Goal: Transaction & Acquisition: Purchase product/service

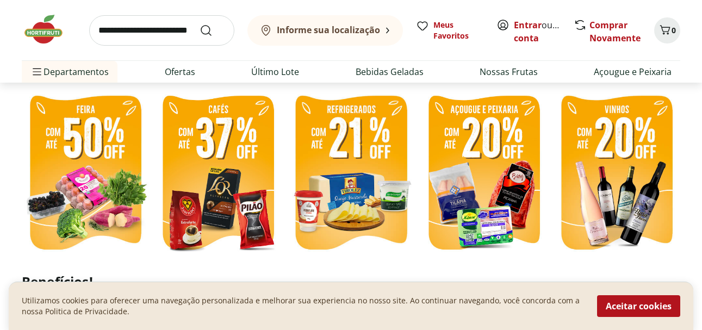
scroll to position [381, 0]
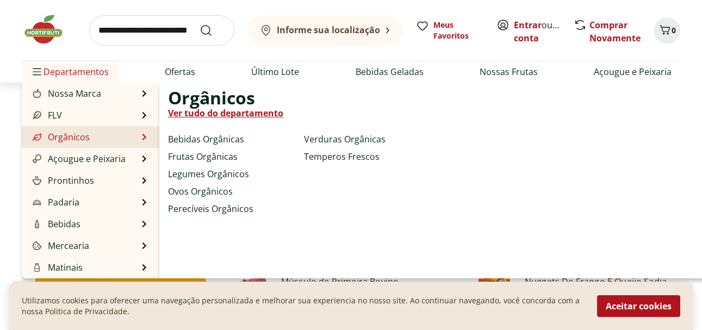
click at [119, 142] on li "Orgânicos Orgânicos Ver tudo do departamento Bebidas Orgânicas Frutas Orgânicas…" at bounding box center [91, 137] width 138 height 22
click at [139, 134] on li "Orgânicos Orgânicos Ver tudo do departamento Bebidas Orgânicas Frutas Orgânicas…" at bounding box center [91, 137] width 138 height 22
click at [194, 111] on link "Ver tudo do departamento" at bounding box center [225, 113] width 115 height 13
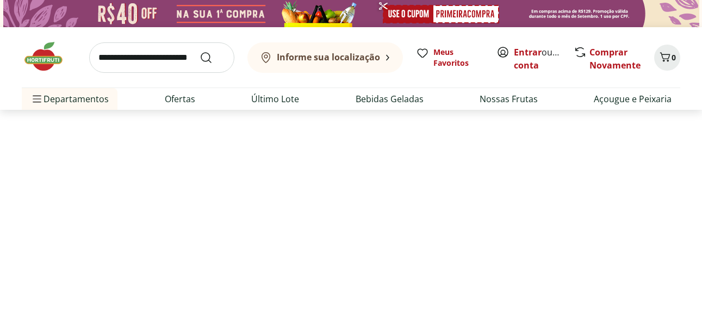
select select "**********"
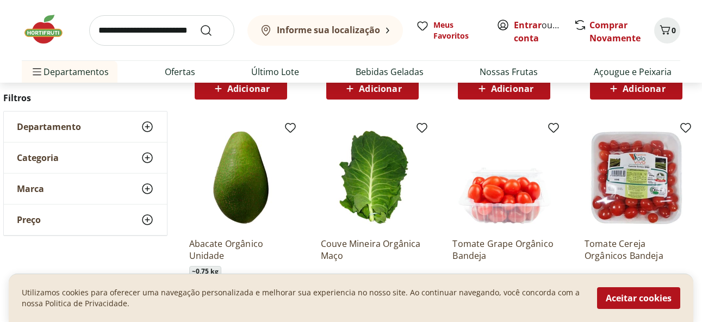
scroll to position [594, 0]
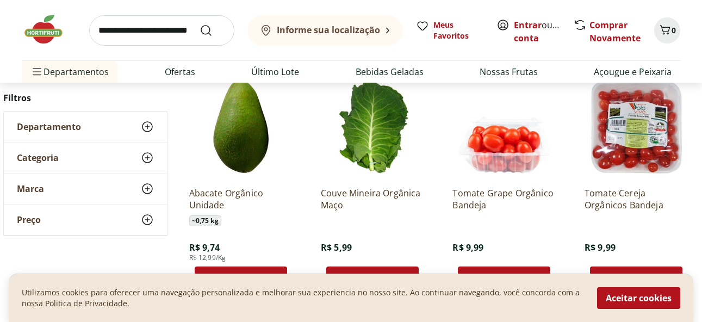
click at [632, 123] on img at bounding box center [636, 126] width 103 height 103
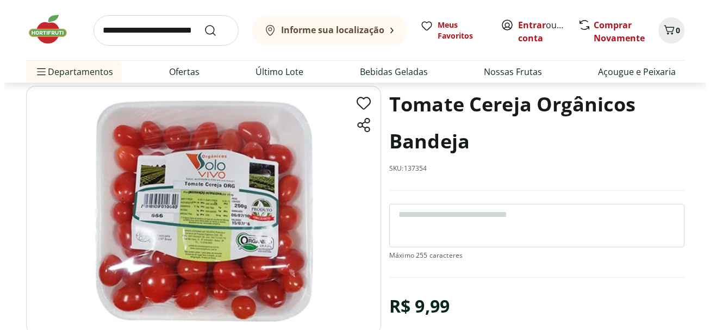
scroll to position [109, 0]
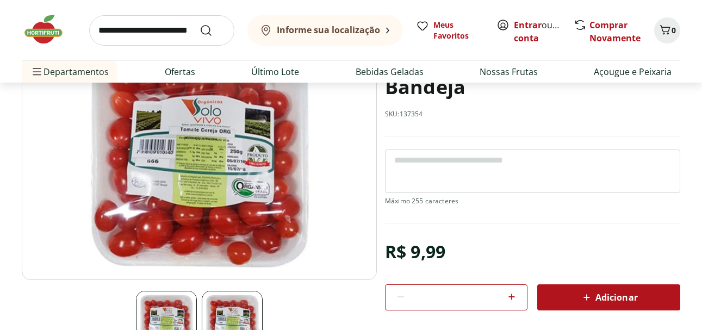
click at [333, 27] on b "Informe sua localização" at bounding box center [328, 30] width 103 height 12
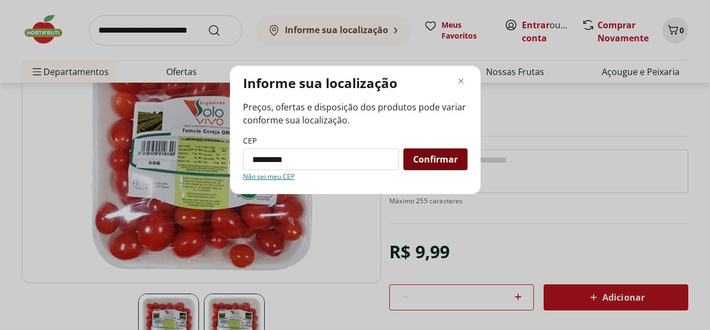
type input "*********"
click at [416, 155] on span "Confirmar" at bounding box center [435, 159] width 45 height 9
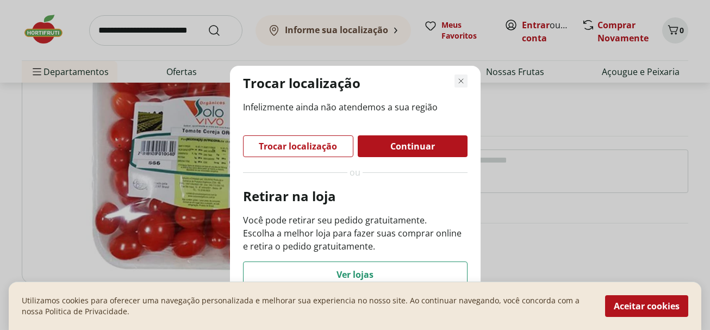
click at [461, 82] on icon "Fechar modal de regionalização" at bounding box center [461, 80] width 13 height 13
